Goal: Navigation & Orientation: Find specific page/section

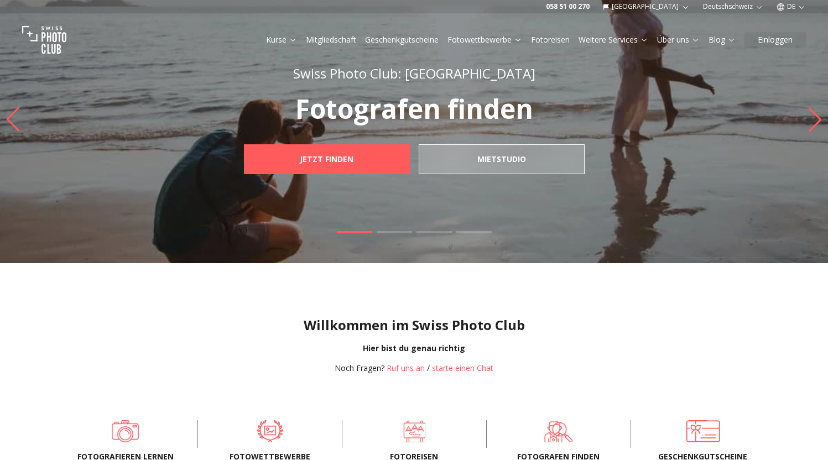
scroll to position [9, 0]
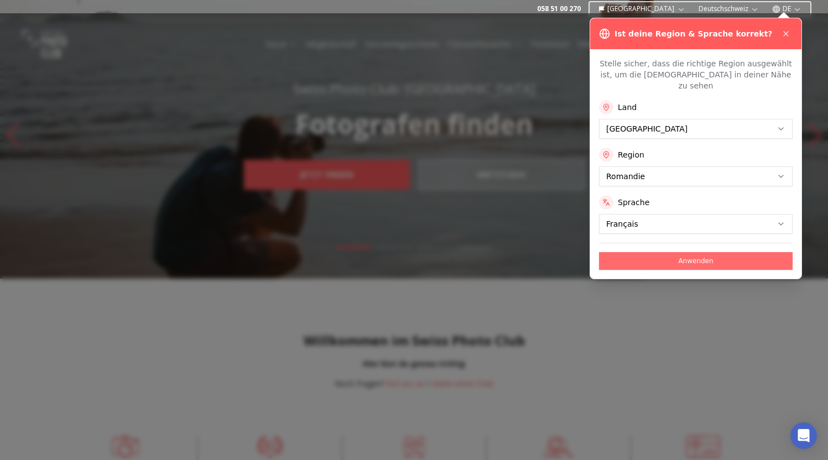
click at [737, 254] on button "Anwenden" at bounding box center [696, 261] width 194 height 18
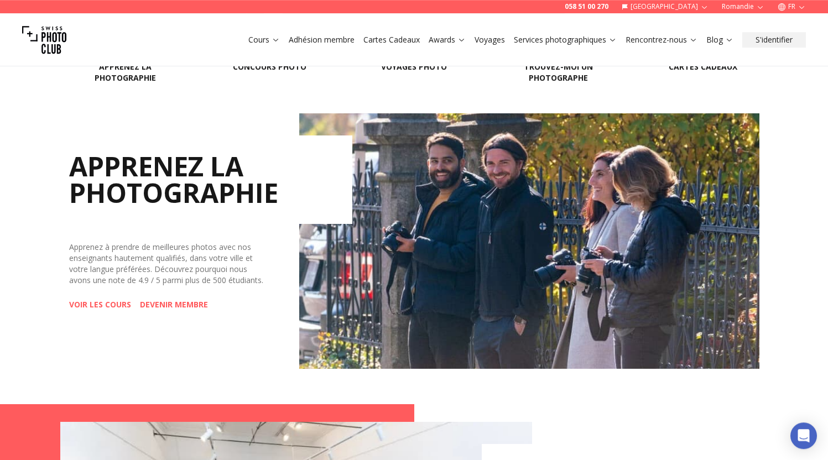
scroll to position [434, 0]
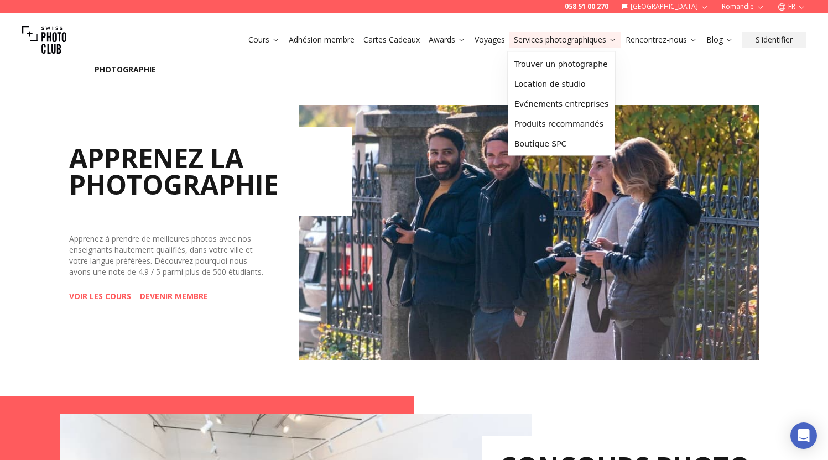
click at [566, 41] on link "Services photographiques" at bounding box center [565, 39] width 103 height 11
